Goal: Check status: Check status

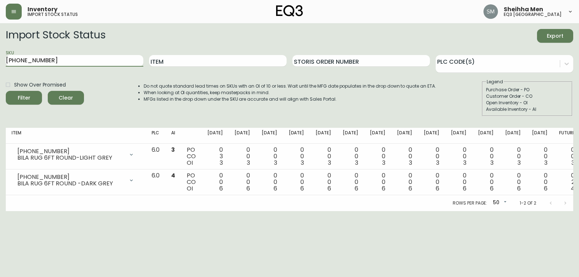
drag, startPoint x: 49, startPoint y: 57, endPoint x: 0, endPoint y: 54, distance: 49.3
click at [0, 54] on main "Import Stock Status Export SKU [PHONE_NUMBER] Item Storis Order Number PLC Code…" at bounding box center [289, 117] width 579 height 188
click at [10, 11] on button "button" at bounding box center [14, 12] width 16 height 16
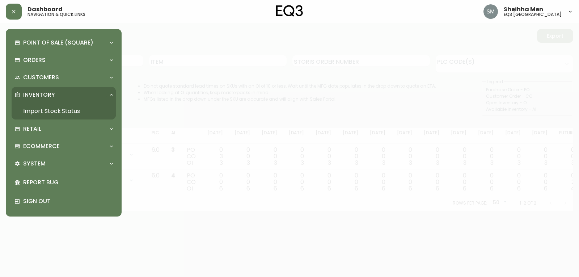
click at [71, 110] on link "Import Stock Status" at bounding box center [64, 111] width 104 height 17
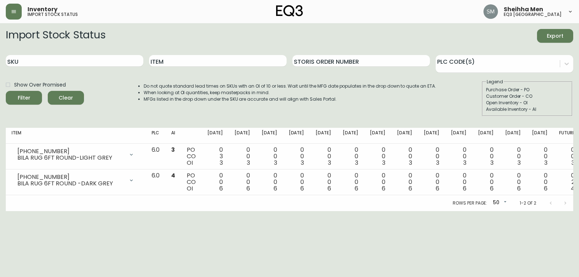
click at [64, 67] on div "SKU" at bounding box center [75, 61] width 138 height 24
click at [60, 61] on input "SKU" at bounding box center [75, 61] width 138 height 12
paste input "[PHONE_NUMBER]"
type input "[PHONE_NUMBER]"
click at [6, 91] on button "Filter" at bounding box center [24, 98] width 36 height 14
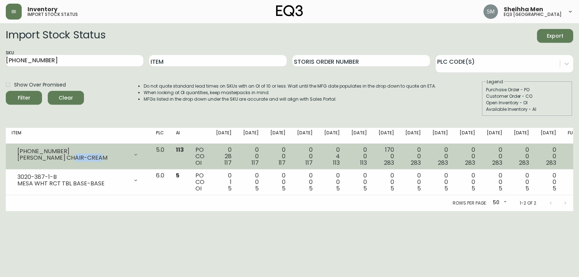
drag, startPoint x: 92, startPoint y: 159, endPoint x: 64, endPoint y: 159, distance: 27.9
click at [64, 159] on div "[PERSON_NAME] CHAIR-CREAM" at bounding box center [72, 158] width 111 height 7
click at [129, 155] on div "[PERSON_NAME] CHAIR-CREAM" at bounding box center [72, 158] width 111 height 7
drag, startPoint x: 200, startPoint y: 150, endPoint x: 213, endPoint y: 150, distance: 12.7
click at [213, 150] on tr "[PHONE_NUMBER] LILLY DINING CHAIR-CREAM Opening Balance 145 ( [DATE] ) Customer…" at bounding box center [298, 157] width 584 height 26
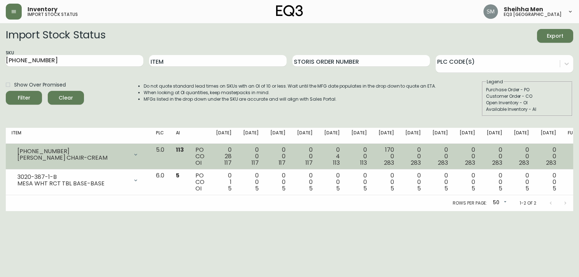
click at [210, 159] on td "PO CO OI" at bounding box center [200, 157] width 21 height 26
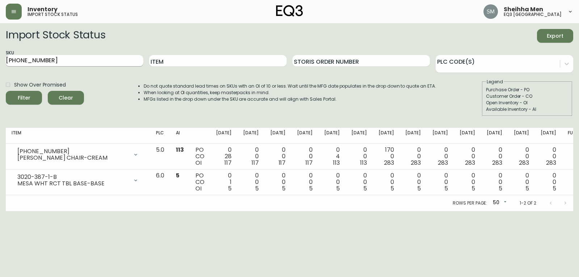
click at [112, 61] on input "[PHONE_NUMBER]" at bounding box center [75, 61] width 138 height 12
